Goal: Transaction & Acquisition: Purchase product/service

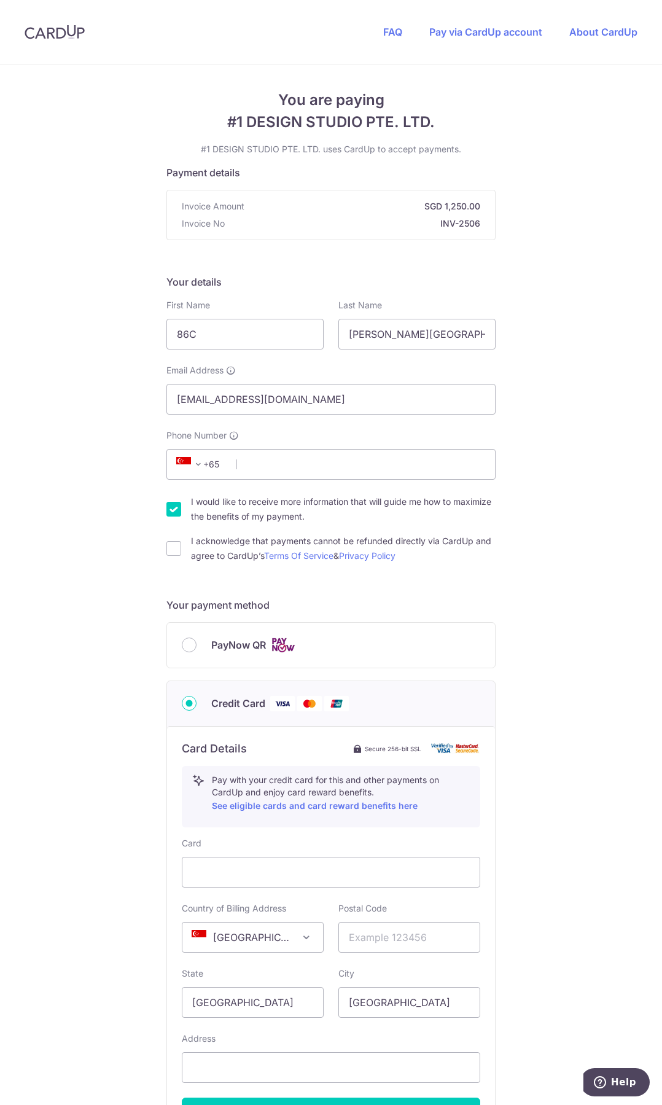
click at [236, 642] on span "PayNow QR" at bounding box center [238, 644] width 55 height 15
click at [196, 642] on input "PayNow QR" at bounding box center [189, 644] width 15 height 15
radio input "true"
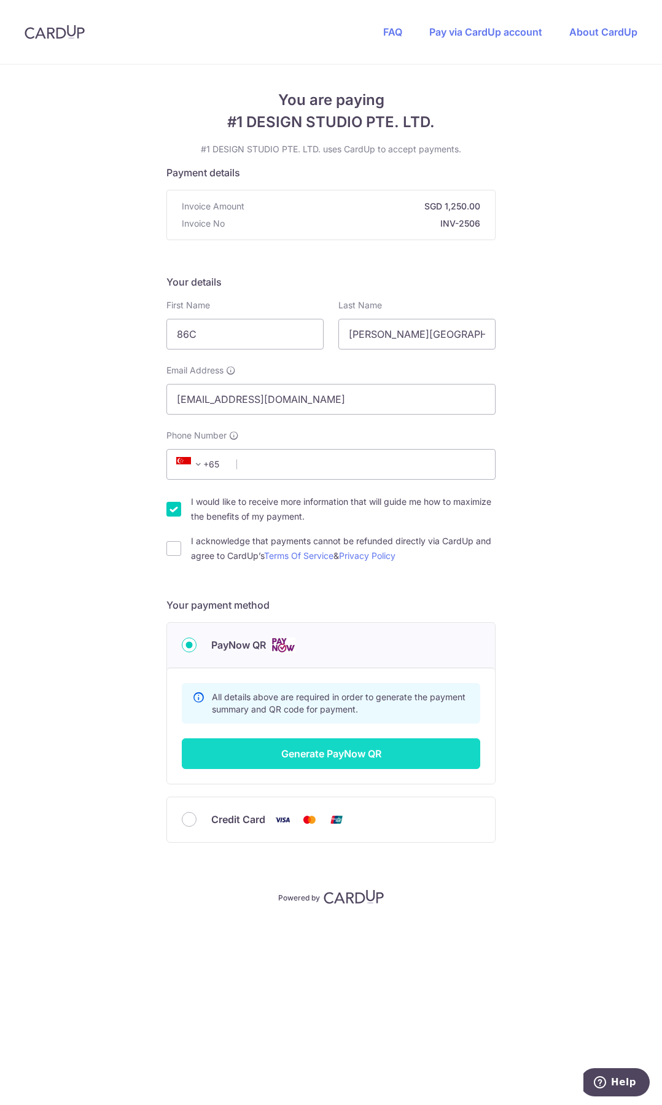
click at [308, 751] on button "Generate PayNow QR" at bounding box center [331, 753] width 298 height 31
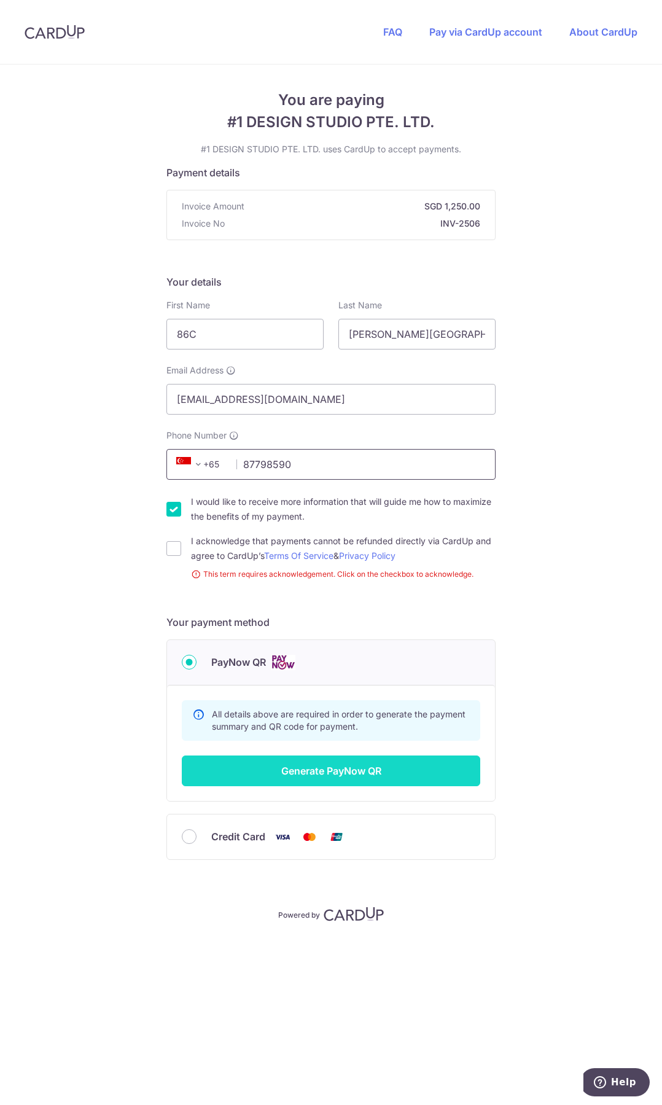
type input "87798590"
click at [367, 768] on button "Generate PayNow QR" at bounding box center [331, 770] width 298 height 31
click at [179, 540] on div "I acknowledge that payments cannot be refunded directly via CardUp and agree to…" at bounding box center [330, 548] width 329 height 29
click at [173, 513] on input "I would like to receive more information that will guide me how to maximize the…" at bounding box center [173, 509] width 15 height 15
checkbox input "false"
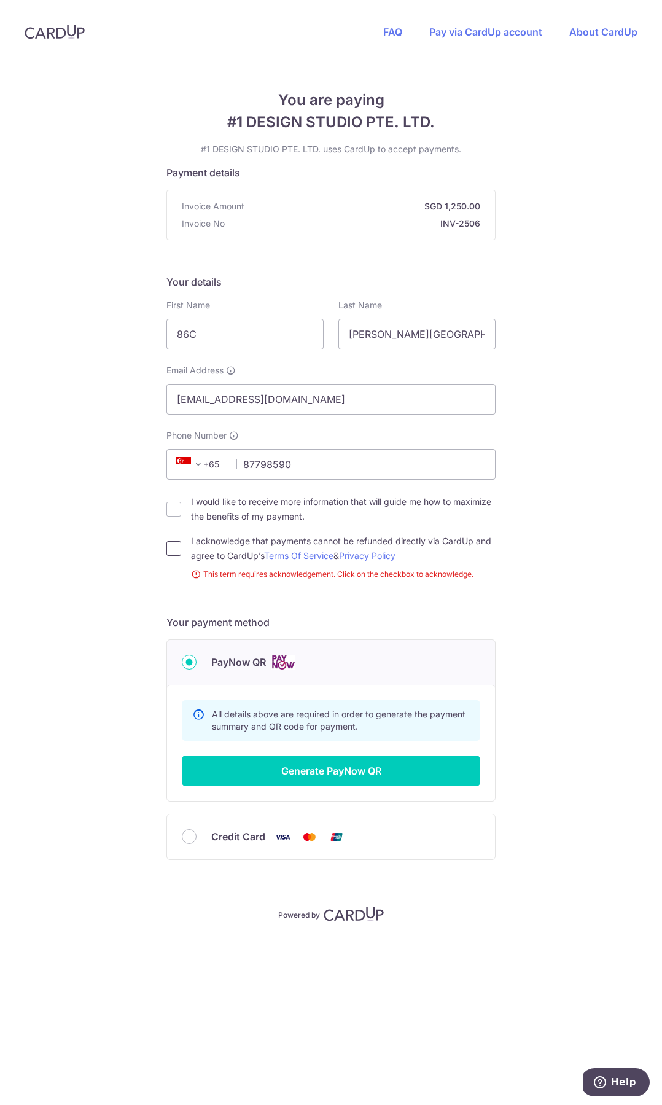
click at [173, 553] on input "I acknowledge that payments cannot be refunded directly via CardUp and agree to…" at bounding box center [173, 548] width 15 height 15
checkbox input "true"
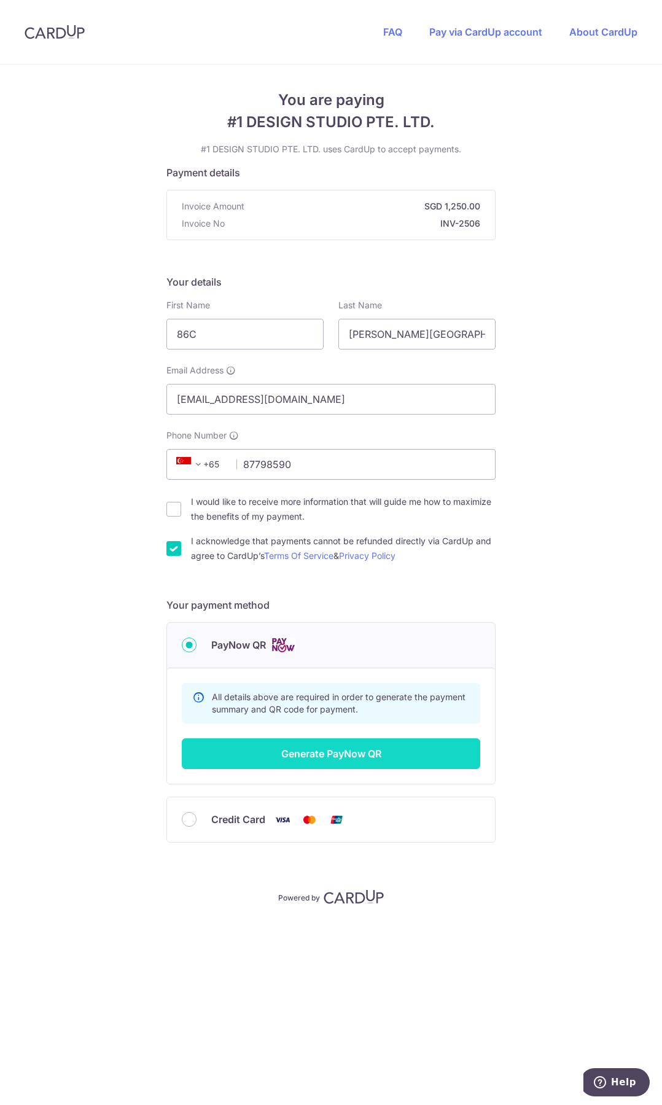
click at [375, 755] on button "Generate PayNow QR" at bounding box center [331, 753] width 298 height 31
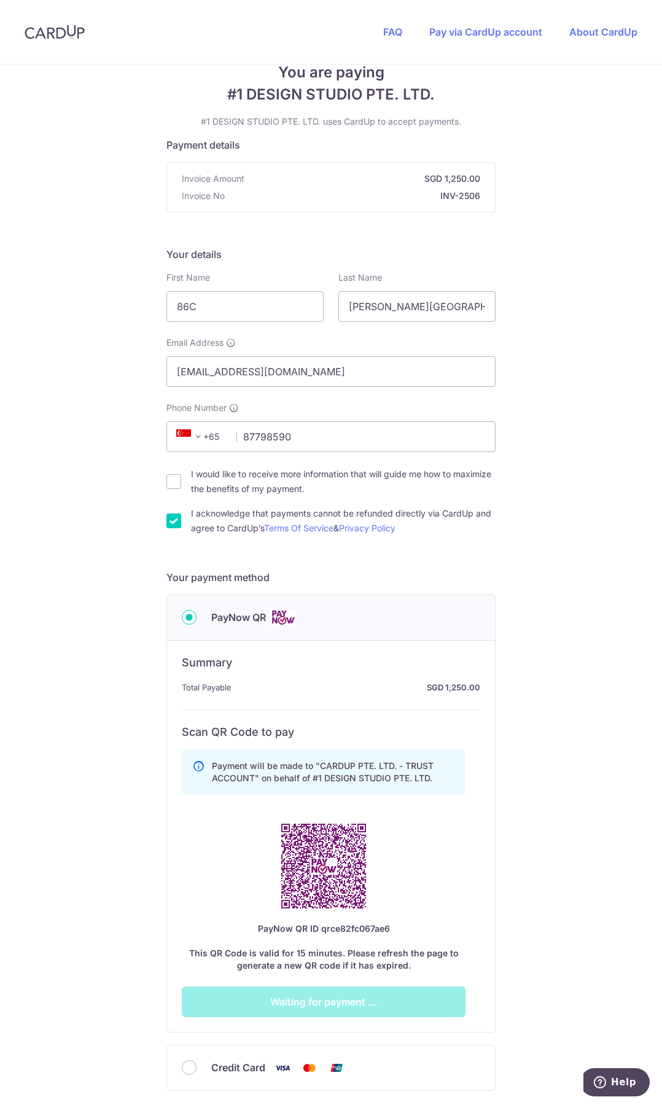
scroll to position [123, 0]
